Goal: Task Accomplishment & Management: Complete application form

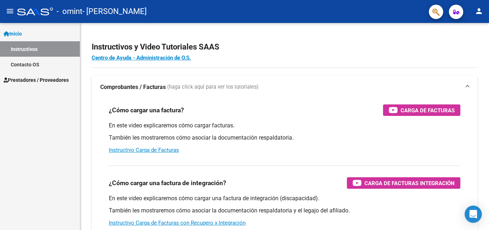
click at [476, 13] on mat-icon "person" at bounding box center [479, 11] width 9 height 9
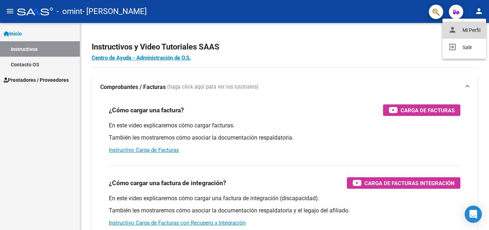
click at [467, 28] on button "person Mi Perfil" at bounding box center [465, 29] width 44 height 17
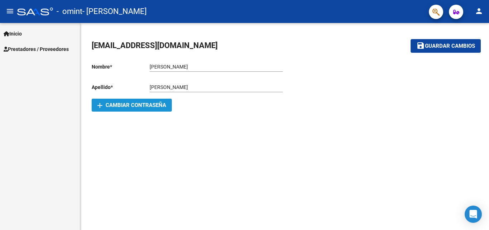
click at [157, 105] on span "add Cambiar Contraseña" at bounding box center [131, 105] width 69 height 6
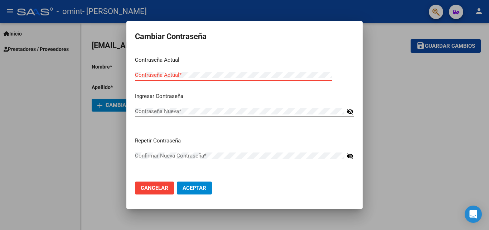
click at [163, 190] on span "Cancelar" at bounding box center [155, 187] width 28 height 6
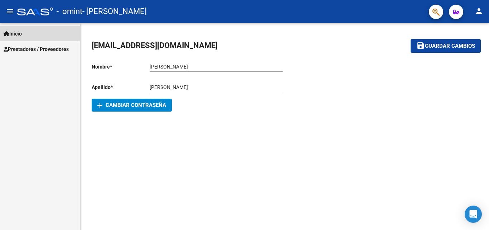
click at [33, 35] on link "Inicio" at bounding box center [40, 33] width 80 height 15
click at [22, 36] on span "Inicio" at bounding box center [13, 34] width 18 height 8
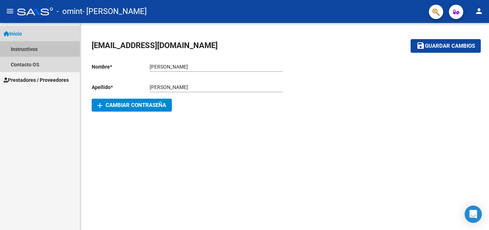
click at [26, 49] on link "Instructivos" at bounding box center [40, 48] width 80 height 15
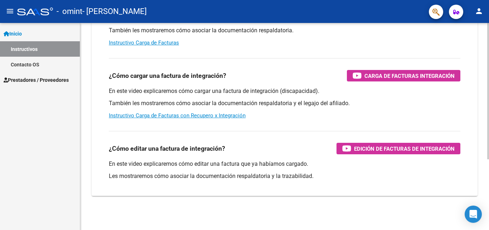
scroll to position [107, 0]
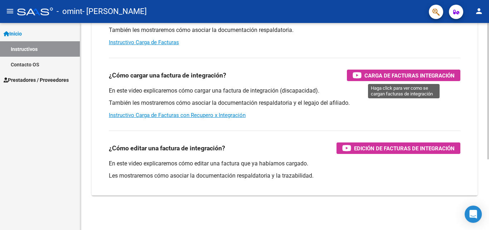
click at [409, 78] on span "Carga de Facturas Integración" at bounding box center [410, 75] width 90 height 9
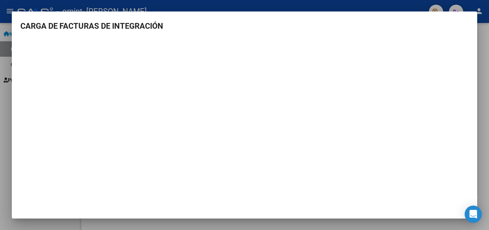
click at [489, 155] on div at bounding box center [244, 115] width 489 height 230
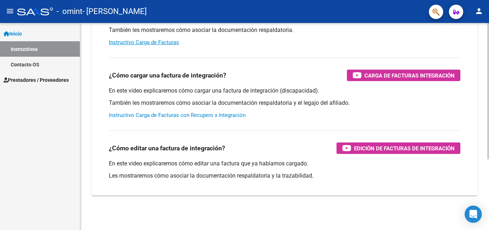
click at [178, 115] on link "Instructivo Carga de Facturas con Recupero x Integración" at bounding box center [177, 115] width 137 height 6
click at [48, 35] on link "Inicio" at bounding box center [40, 33] width 80 height 15
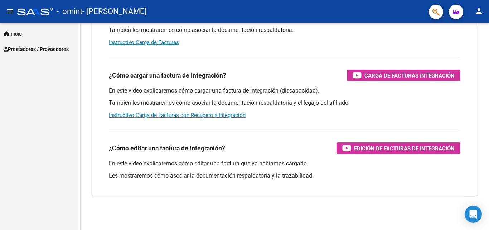
click at [48, 36] on link "Inicio" at bounding box center [40, 33] width 80 height 15
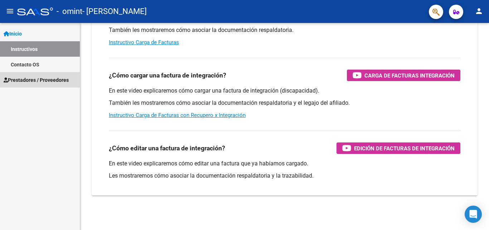
click at [31, 79] on span "Prestadores / Proveedores" at bounding box center [36, 80] width 65 height 8
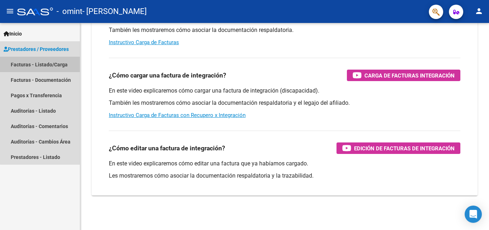
click at [44, 65] on link "Facturas - Listado/Carga" at bounding box center [40, 64] width 80 height 15
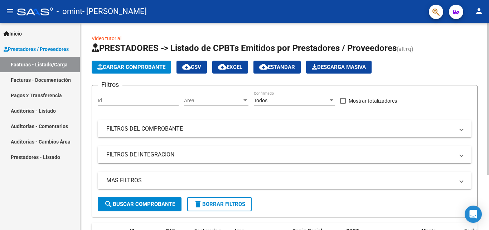
click at [144, 67] on span "Cargar Comprobante" at bounding box center [131, 67] width 68 height 6
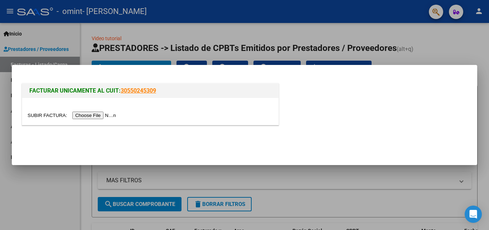
click at [118, 113] on input "file" at bounding box center [73, 115] width 91 height 8
click at [285, 188] on div at bounding box center [244, 115] width 489 height 230
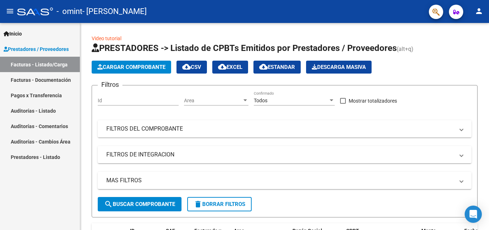
click at [478, 12] on mat-icon "person" at bounding box center [479, 11] width 9 height 9
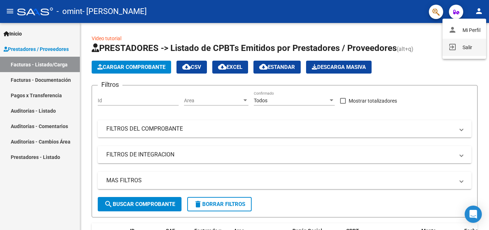
click at [462, 47] on button "exit_to_app Salir" at bounding box center [465, 47] width 44 height 17
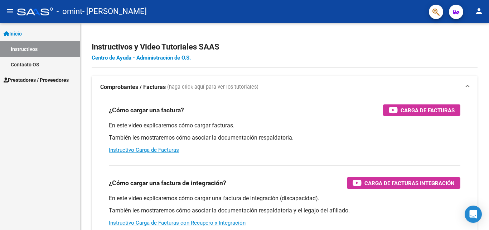
click at [51, 76] on span "Prestadores / Proveedores" at bounding box center [36, 80] width 65 height 8
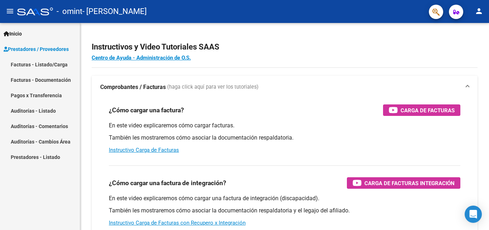
click at [56, 65] on link "Facturas - Listado/Carga" at bounding box center [40, 64] width 80 height 15
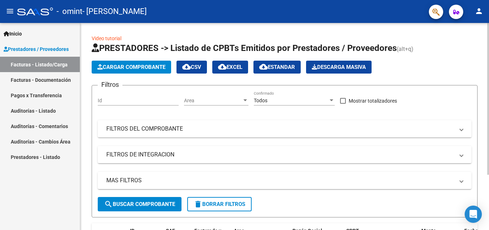
click at [451, 55] on app-list-header "PRESTADORES -> Listado de CPBTs Emitidos por Prestadores / Proveedores (alt+q) …" at bounding box center [285, 129] width 386 height 175
click at [140, 67] on span "Cargar Comprobante" at bounding box center [131, 67] width 68 height 6
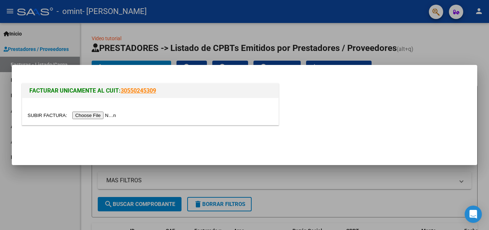
click at [315, 173] on div at bounding box center [244, 115] width 489 height 230
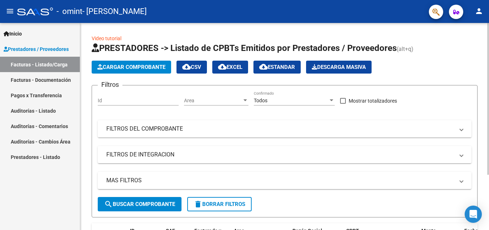
click at [145, 69] on span "Cargar Comprobante" at bounding box center [131, 67] width 68 height 6
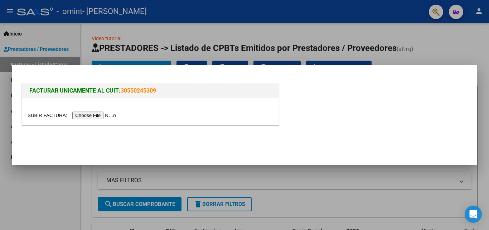
click at [110, 114] on input "file" at bounding box center [73, 115] width 91 height 8
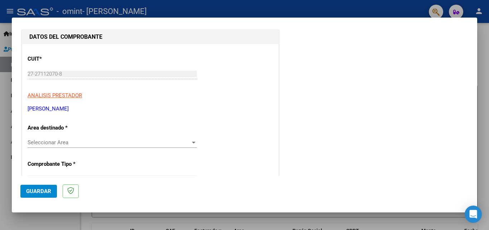
scroll to position [107, 0]
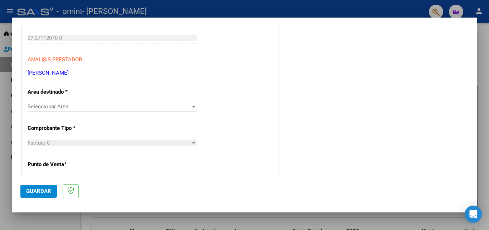
click at [87, 112] on div "Seleccionar Area Seleccionar Area" at bounding box center [112, 106] width 169 height 11
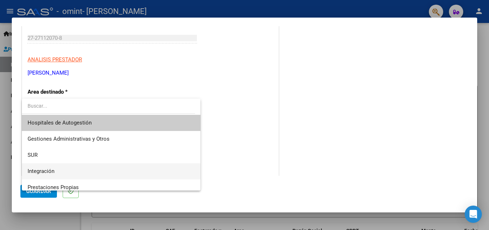
click at [71, 170] on span "Integración" at bounding box center [111, 171] width 167 height 16
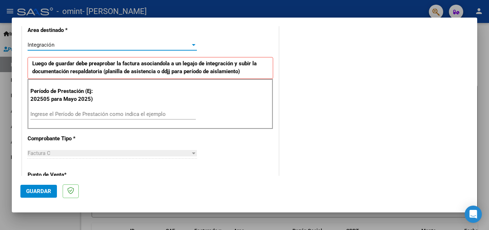
scroll to position [179, 0]
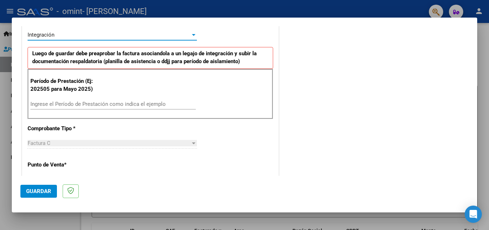
click at [78, 104] on input "Ingrese el Período de Prestación como indica el ejemplo" at bounding box center [112, 104] width 165 height 6
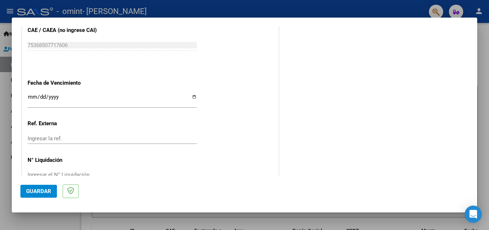
scroll to position [466, 0]
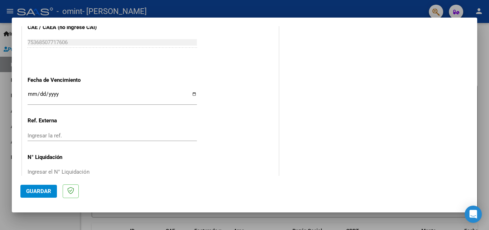
type input "202505"
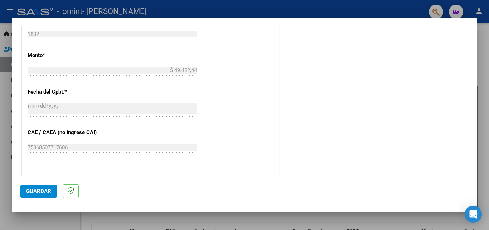
scroll to position [374, 0]
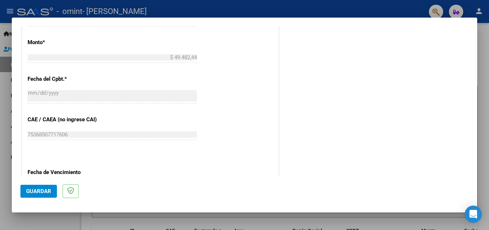
click at [36, 189] on span "Guardar" at bounding box center [38, 191] width 25 height 6
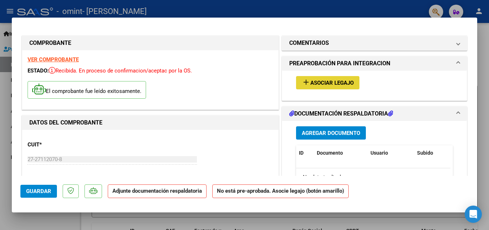
click at [329, 88] on button "add Asociar Legajo" at bounding box center [327, 82] width 63 height 13
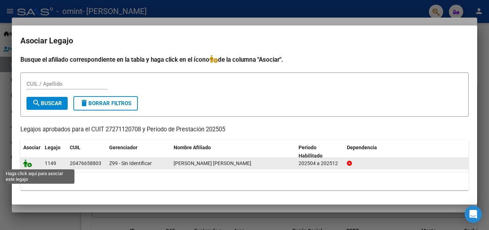
click at [28, 164] on icon at bounding box center [27, 163] width 9 height 8
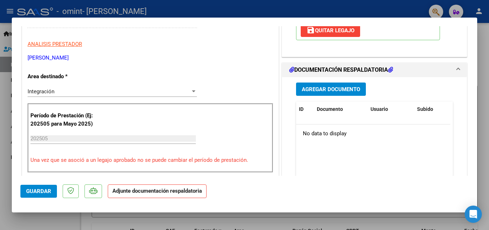
scroll to position [143, 0]
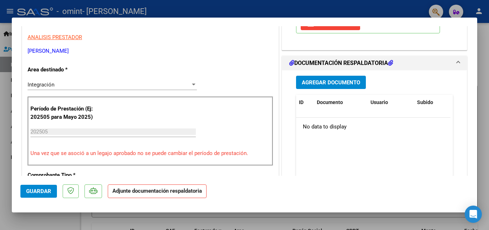
click at [338, 82] on span "Agregar Documento" at bounding box center [331, 82] width 58 height 6
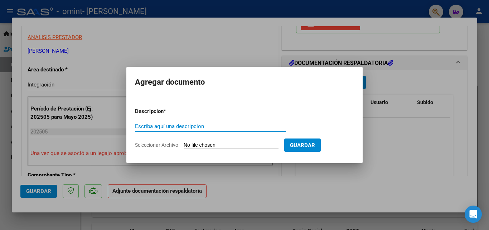
click at [142, 126] on input "Escriba aquí una descripcion" at bounding box center [210, 126] width 151 height 6
type input "Panilla de asistencia"
click at [239, 145] on input "Seleccionar Archivo" at bounding box center [231, 145] width 95 height 7
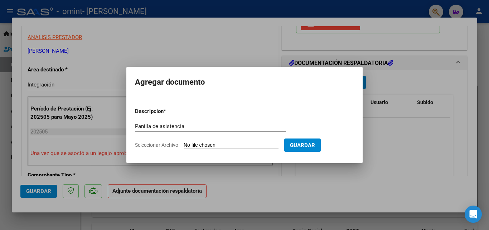
type input "C:\fakepath\Escaneo0044.pdf"
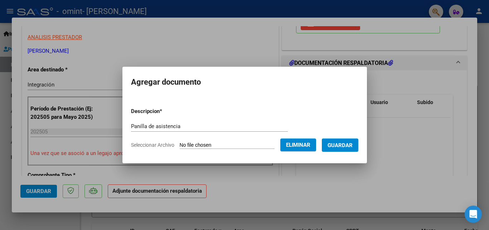
click at [349, 146] on span "Guardar" at bounding box center [340, 145] width 25 height 6
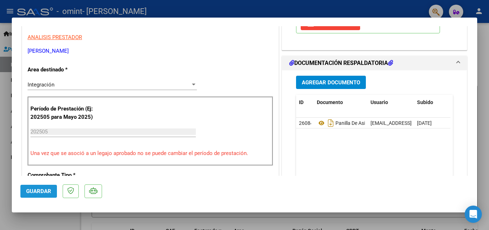
click at [41, 192] on span "Guardar" at bounding box center [38, 191] width 25 height 6
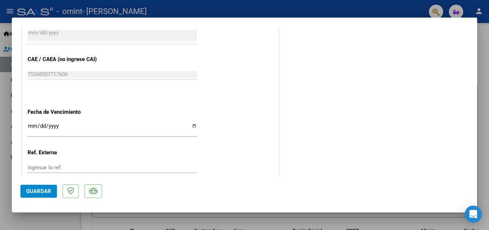
scroll to position [492, 0]
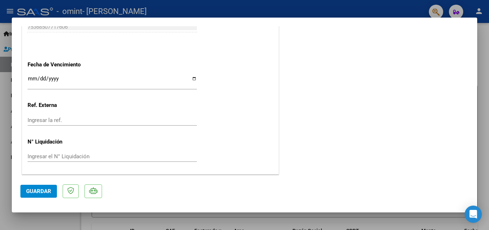
click at [43, 189] on span "Guardar" at bounding box center [38, 191] width 25 height 6
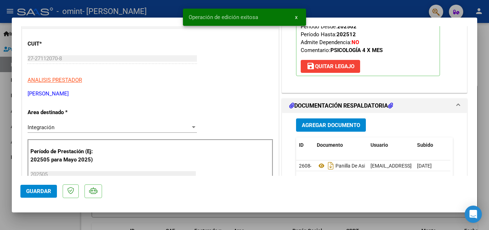
scroll to position [98, 0]
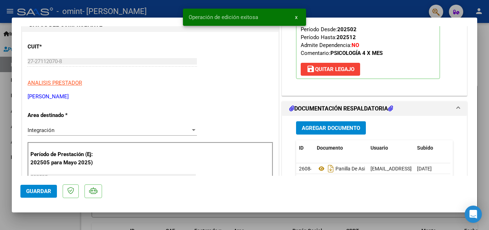
click at [315, 213] on div at bounding box center [244, 115] width 489 height 230
type input "$ 0,00"
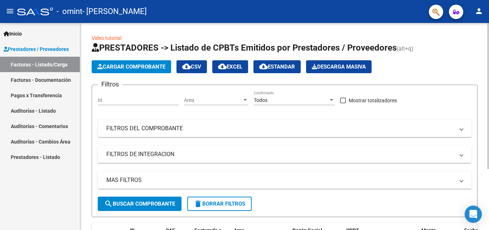
scroll to position [0, 0]
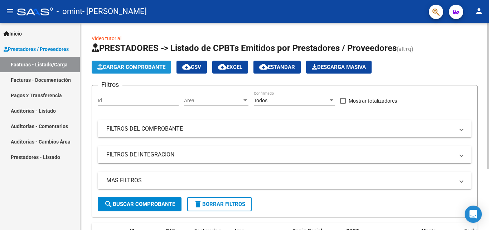
click at [136, 70] on button "Cargar Comprobante" at bounding box center [132, 67] width 80 height 13
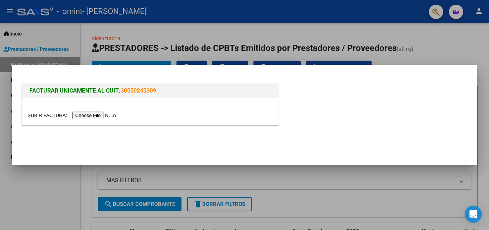
click at [91, 114] on input "file" at bounding box center [73, 115] width 91 height 8
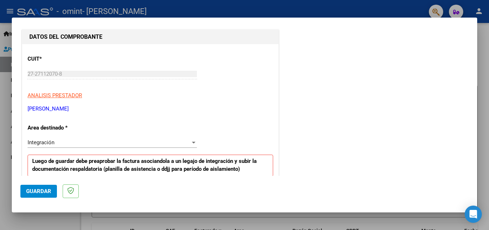
scroll to position [107, 0]
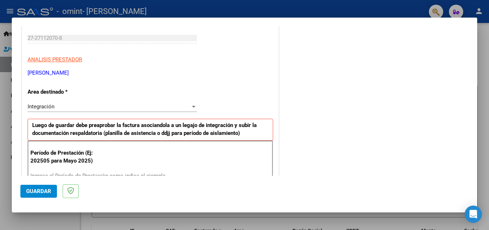
click at [95, 105] on div "Integración" at bounding box center [109, 106] width 163 height 6
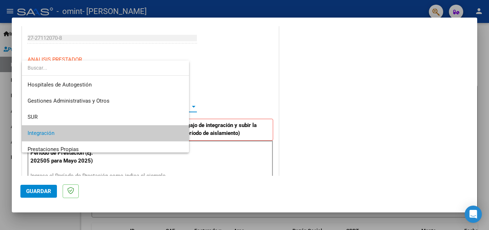
scroll to position [27, 0]
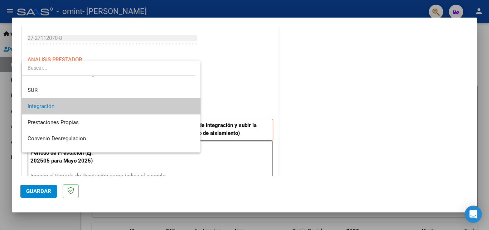
click at [95, 105] on span "Integración" at bounding box center [111, 106] width 167 height 16
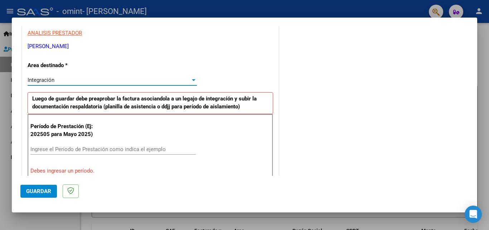
scroll to position [179, 0]
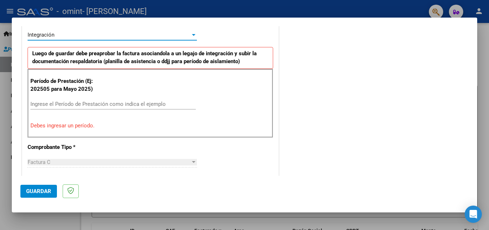
click at [85, 107] on div "Ingrese el Período de Prestación como indica el ejemplo" at bounding box center [112, 104] width 165 height 11
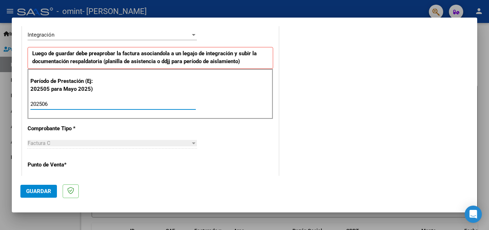
type input "202506"
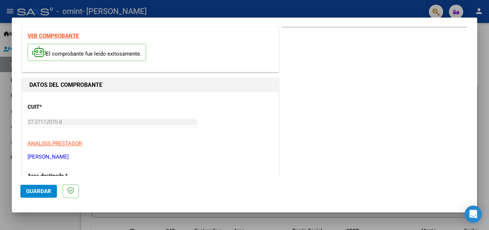
scroll to position [36, 0]
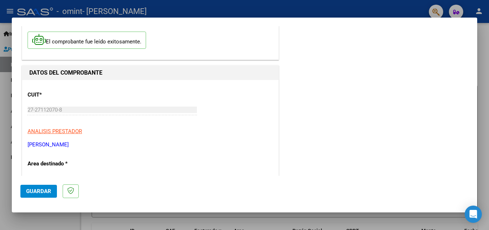
click at [33, 192] on span "Guardar" at bounding box center [38, 191] width 25 height 6
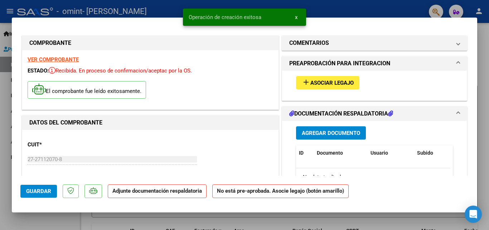
click at [327, 85] on span "Asociar Legajo" at bounding box center [332, 83] width 43 height 6
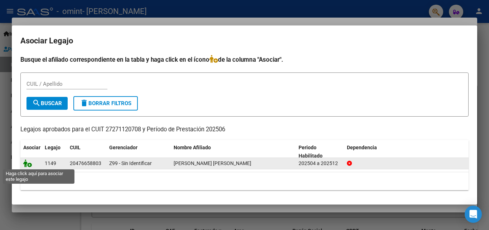
click at [29, 165] on icon at bounding box center [27, 163] width 9 height 8
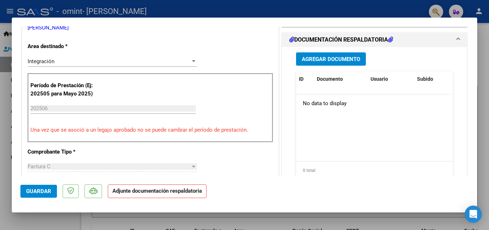
scroll to position [179, 0]
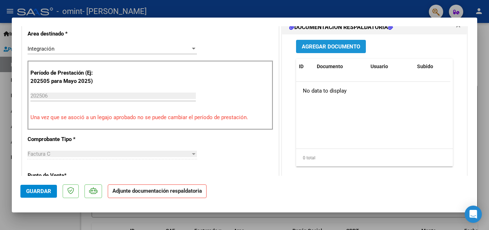
click at [346, 50] on button "Agregar Documento" at bounding box center [331, 46] width 70 height 13
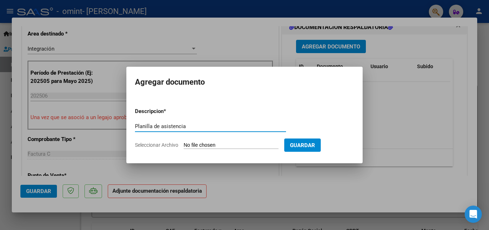
type input "Planilla de asistencia"
click at [189, 145] on input "Seleccionar Archivo" at bounding box center [231, 145] width 95 height 7
type input "C:\fakepath\Escaneo0045.pdf"
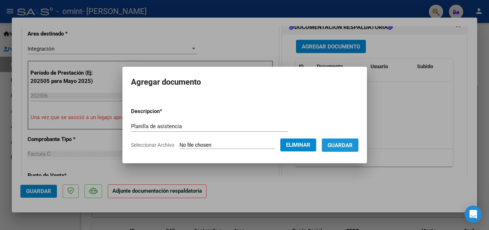
click at [347, 142] on span "Guardar" at bounding box center [340, 145] width 25 height 6
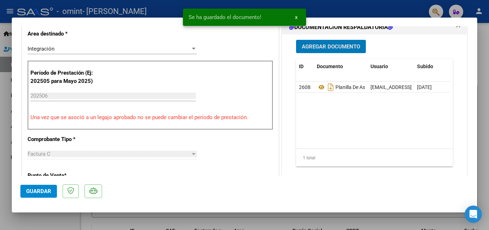
click at [46, 191] on span "Guardar" at bounding box center [38, 191] width 25 height 6
click at [293, 222] on div at bounding box center [244, 115] width 489 height 230
type input "$ 0,00"
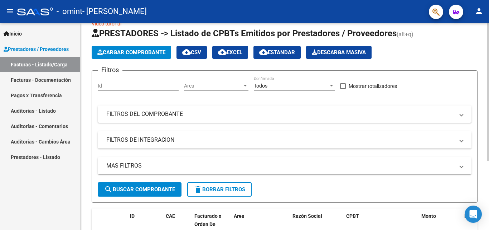
scroll to position [0, 0]
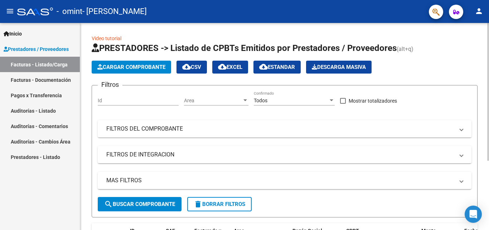
click at [141, 67] on span "Cargar Comprobante" at bounding box center [131, 67] width 68 height 6
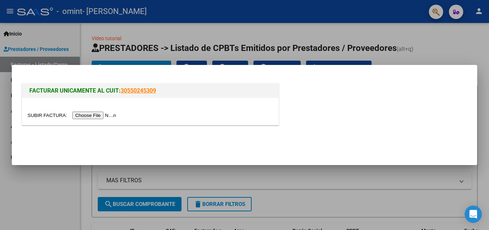
click at [107, 116] on input "file" at bounding box center [73, 115] width 91 height 8
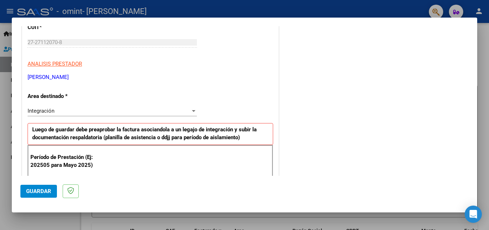
scroll to position [107, 0]
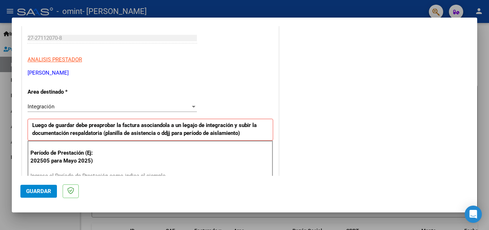
click at [81, 105] on div "Integración" at bounding box center [109, 106] width 163 height 6
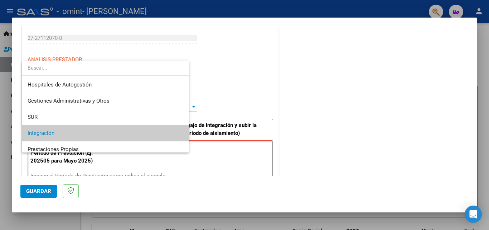
scroll to position [27, 0]
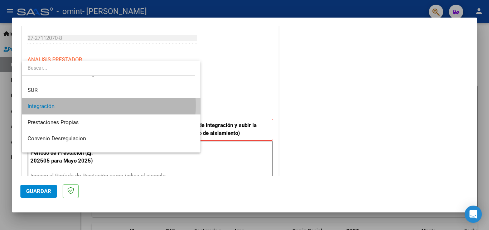
click at [81, 105] on span "Integración" at bounding box center [111, 106] width 167 height 16
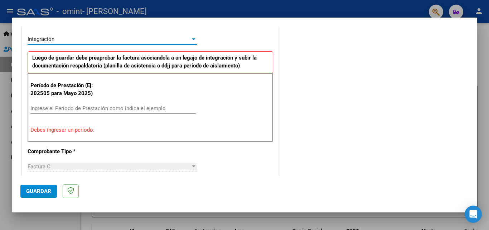
scroll to position [179, 0]
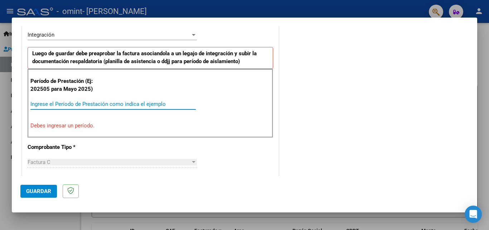
click at [80, 106] on input "Ingrese el Período de Prestación como indica el ejemplo" at bounding box center [112, 104] width 165 height 6
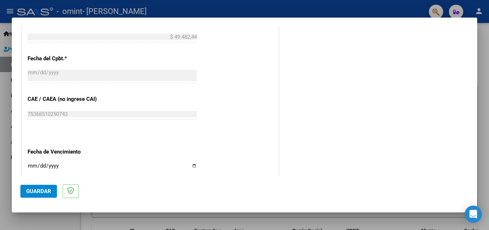
scroll to position [430, 0]
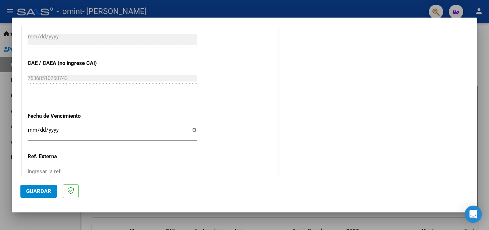
type input "202507"
click at [37, 187] on button "Guardar" at bounding box center [38, 190] width 37 height 13
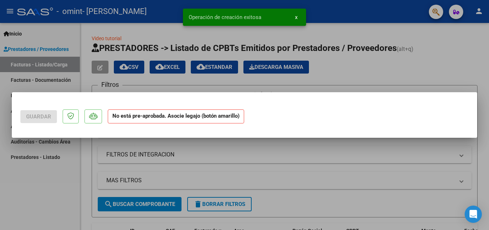
scroll to position [0, 0]
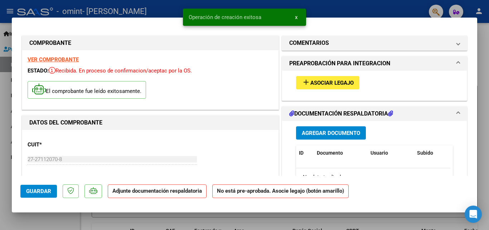
click at [329, 78] on button "add Asociar Legajo" at bounding box center [327, 82] width 63 height 13
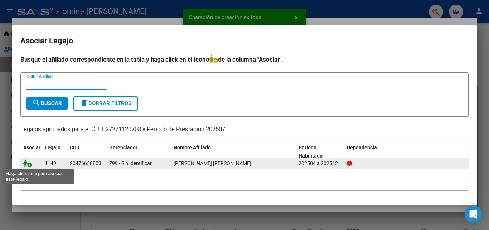
click at [28, 165] on icon at bounding box center [27, 163] width 9 height 8
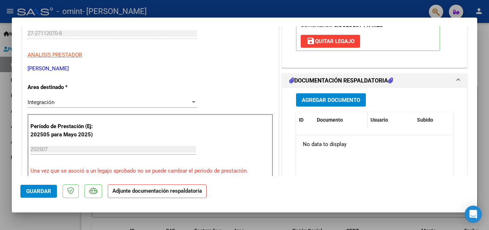
scroll to position [143, 0]
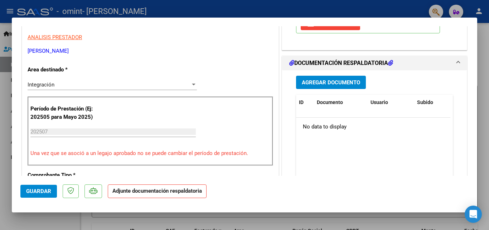
click at [335, 82] on span "Agregar Documento" at bounding box center [331, 82] width 58 height 6
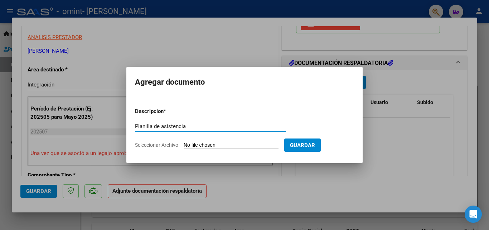
type input "Planilla de asistencia"
click at [221, 144] on input "Seleccionar Archivo" at bounding box center [231, 145] width 95 height 7
type input "C:\fakepath\Escaneo0046.pdf"
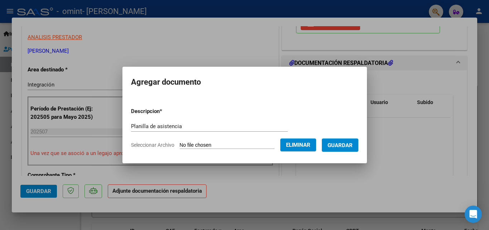
click at [348, 141] on span "Guardar" at bounding box center [340, 144] width 25 height 6
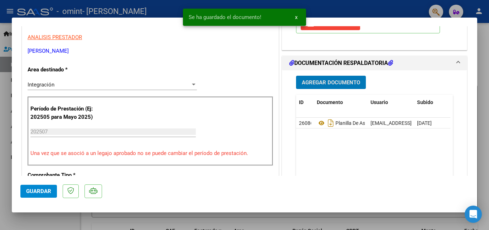
click at [244, 218] on div at bounding box center [244, 115] width 489 height 230
type input "$ 0,00"
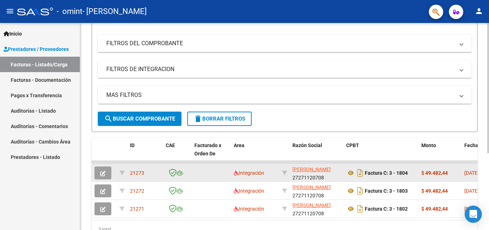
scroll to position [15, 0]
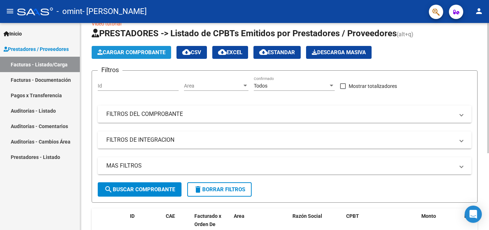
click at [128, 56] on button "Cargar Comprobante" at bounding box center [132, 52] width 80 height 13
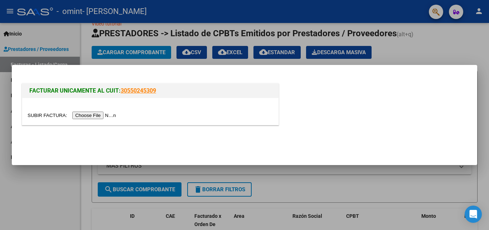
click at [101, 114] on input "file" at bounding box center [73, 115] width 91 height 8
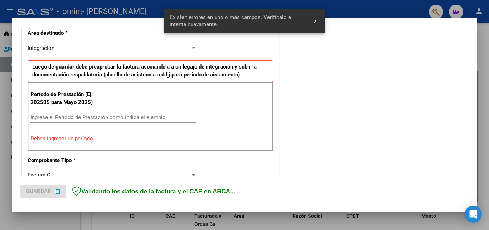
scroll to position [162, 0]
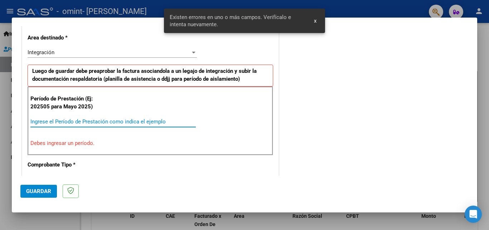
click at [88, 121] on input "Ingrese el Período de Prestación como indica el ejemplo" at bounding box center [112, 121] width 165 height 6
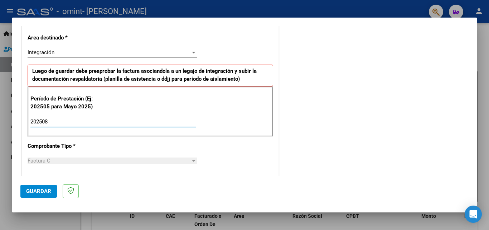
type input "202508"
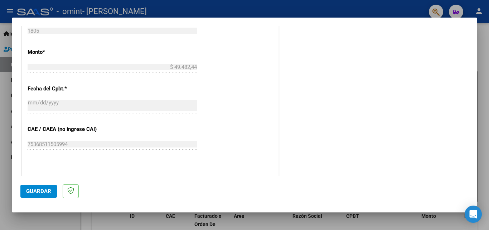
scroll to position [376, 0]
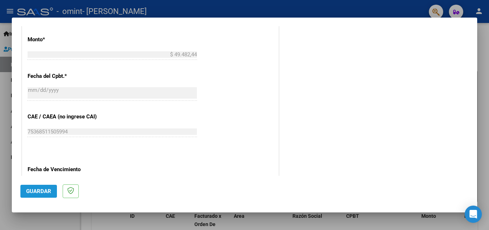
click at [35, 194] on span "Guardar" at bounding box center [38, 191] width 25 height 6
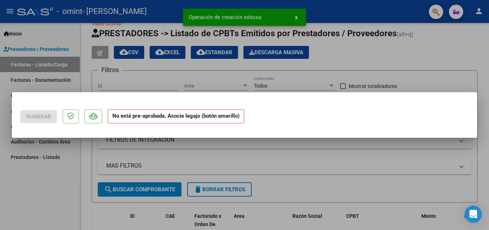
scroll to position [0, 0]
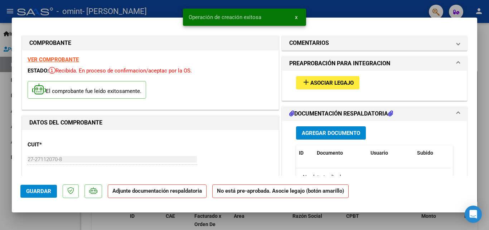
click at [313, 84] on span "Asociar Legajo" at bounding box center [332, 83] width 43 height 6
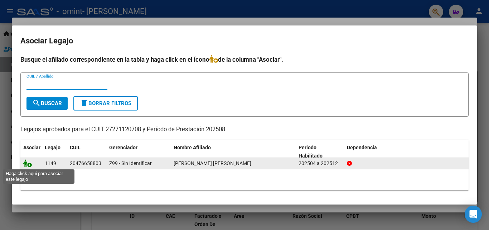
click at [28, 164] on icon at bounding box center [27, 163] width 9 height 8
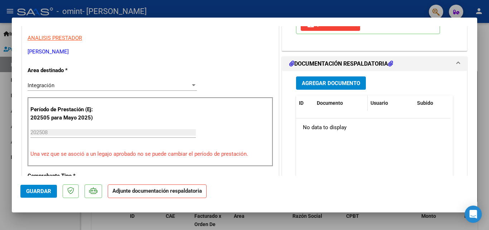
scroll to position [143, 0]
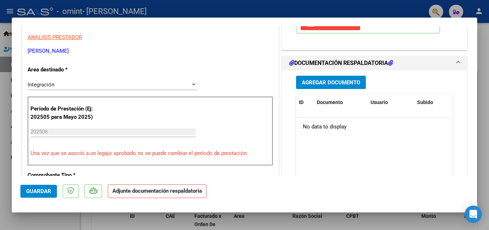
click at [340, 85] on span "Agregar Documento" at bounding box center [331, 82] width 58 height 6
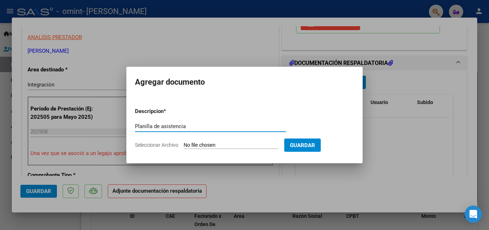
type input "Planilla de asistencia"
click at [253, 144] on input "Seleccionar Archivo" at bounding box center [231, 145] width 95 height 7
type input "C:\fakepath\Escaneo0047.pdf"
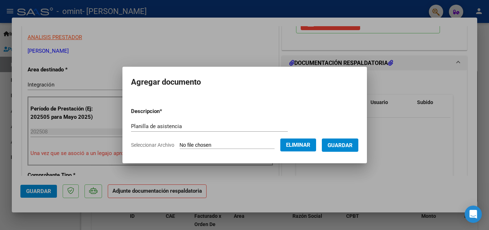
click at [340, 147] on span "Guardar" at bounding box center [340, 145] width 25 height 6
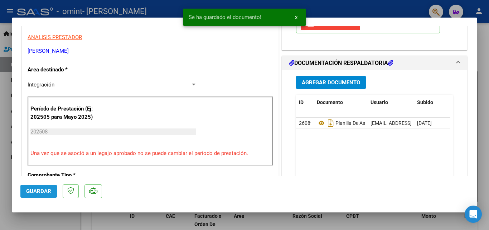
click at [37, 190] on span "Guardar" at bounding box center [38, 191] width 25 height 6
click at [256, 218] on div at bounding box center [244, 115] width 489 height 230
type input "$ 0,00"
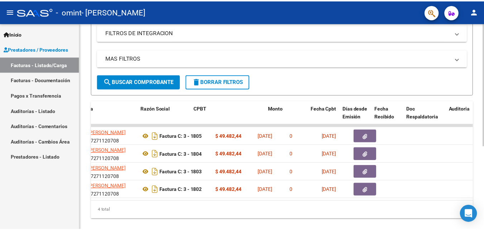
scroll to position [0, 129]
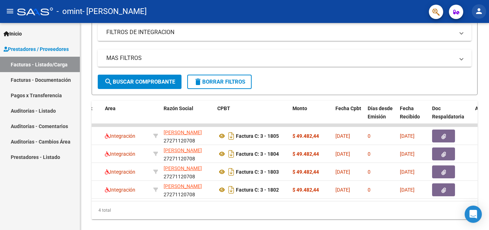
click at [482, 8] on mat-icon "person" at bounding box center [479, 11] width 9 height 9
click at [466, 45] on button "exit_to_app Salir" at bounding box center [465, 47] width 44 height 17
